Goal: Task Accomplishment & Management: Manage account settings

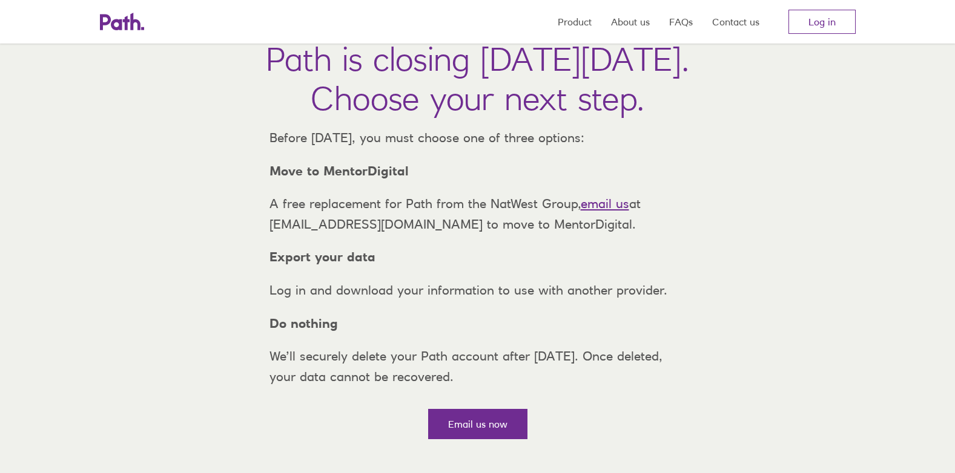
scroll to position [61, 0]
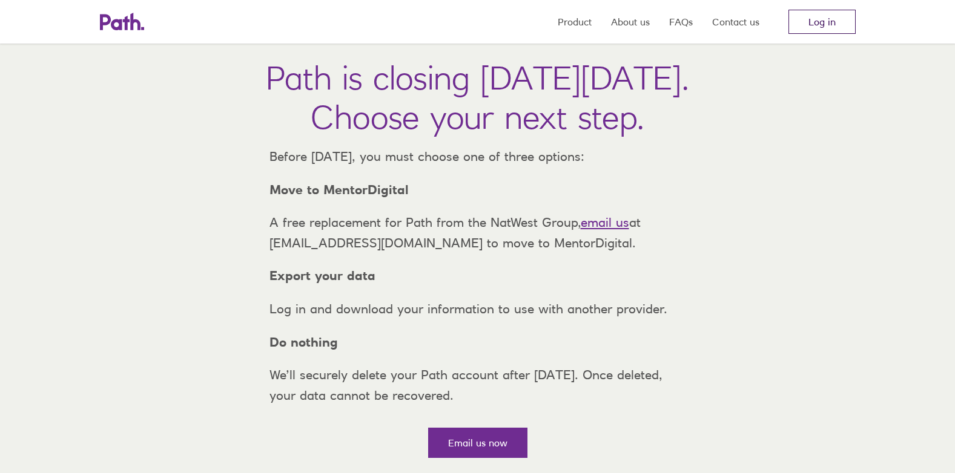
click at [831, 13] on link "Log in" at bounding box center [821, 22] width 67 height 24
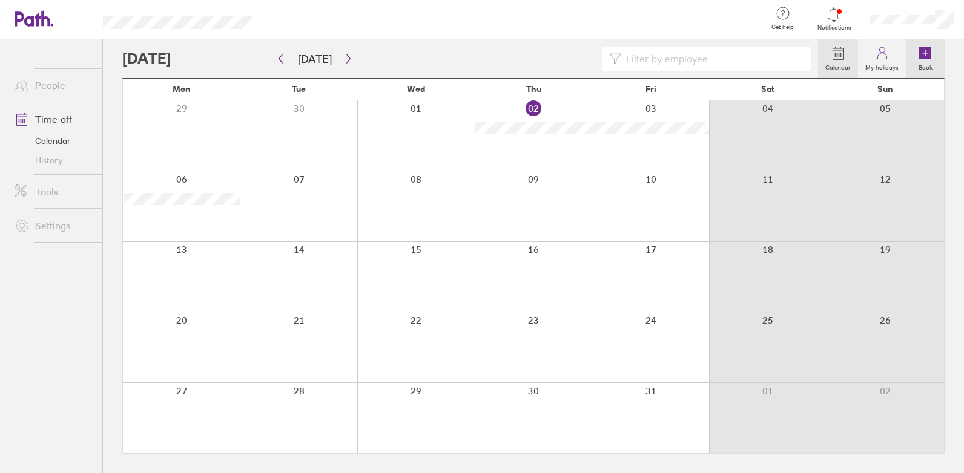
click at [916, 47] on link "Book" at bounding box center [925, 58] width 39 height 39
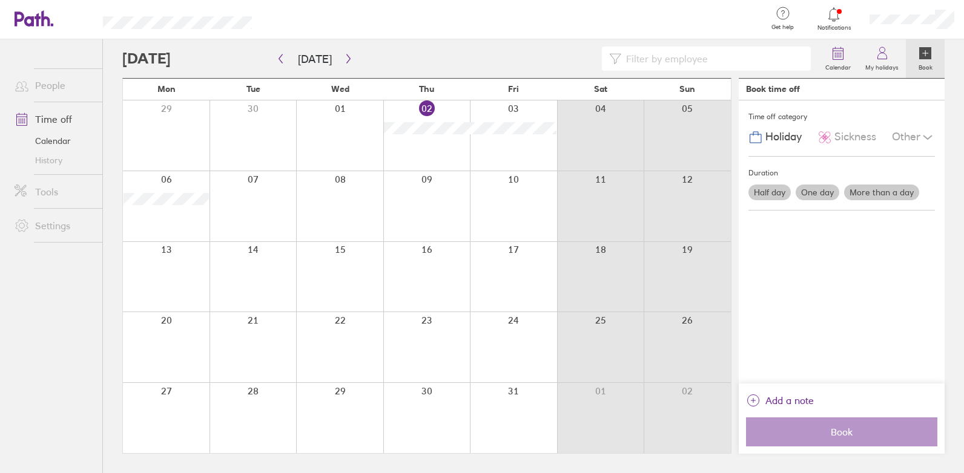
click at [779, 193] on label "Half day" at bounding box center [769, 193] width 42 height 16
click at [0, 0] on input "Half day" at bounding box center [0, 0] width 0 height 0
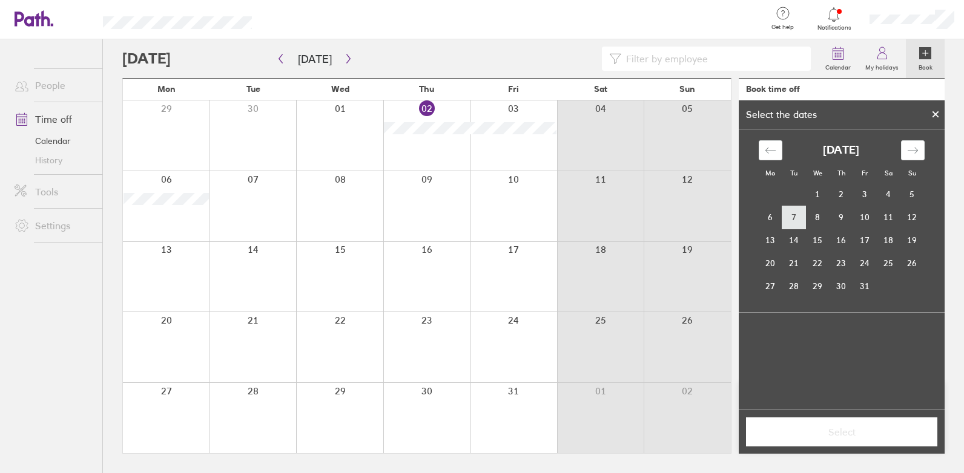
click at [800, 220] on td "7" at bounding box center [794, 217] width 24 height 23
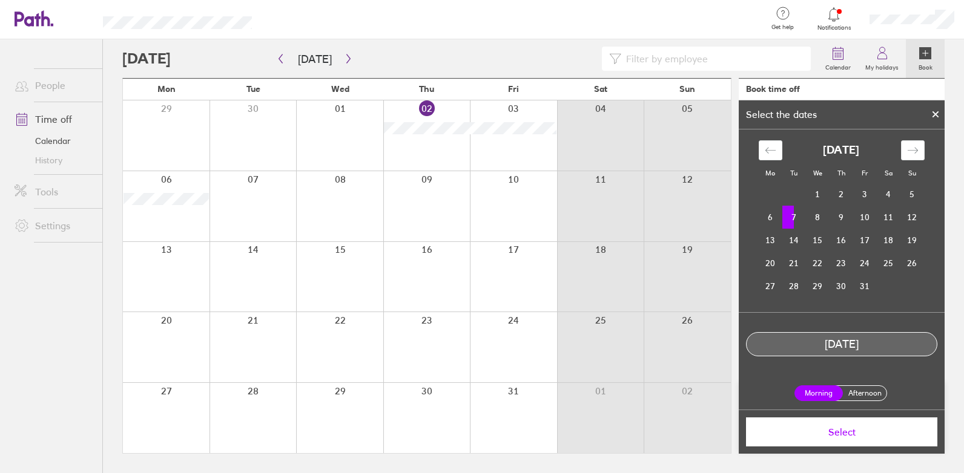
click at [871, 394] on label "Afternoon" at bounding box center [864, 393] width 48 height 15
click at [0, 0] on input "Afternoon" at bounding box center [0, 0] width 0 height 0
click at [852, 431] on span "Select" at bounding box center [841, 432] width 174 height 11
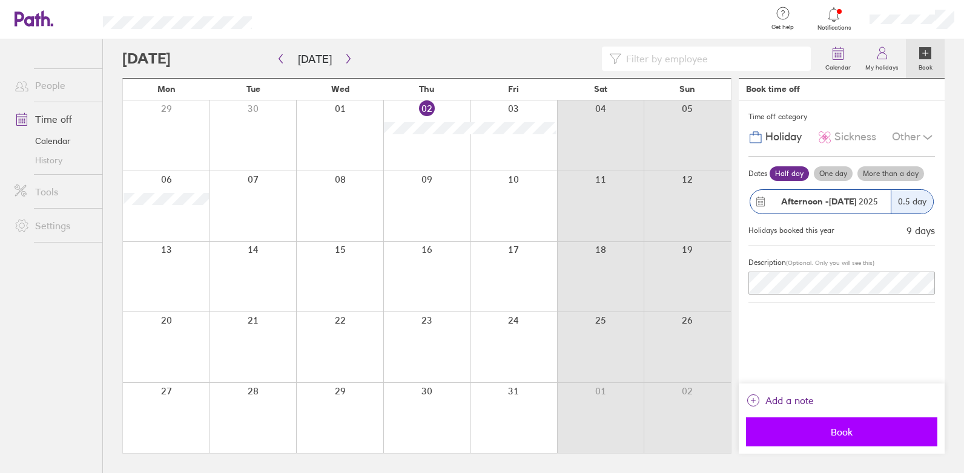
click at [836, 429] on span "Book" at bounding box center [841, 432] width 174 height 11
